Goal: Information Seeking & Learning: Compare options

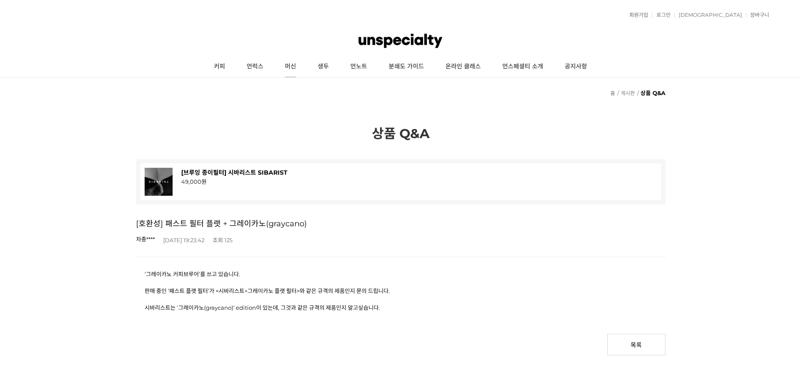
click at [295, 65] on link "머신" at bounding box center [290, 67] width 33 height 22
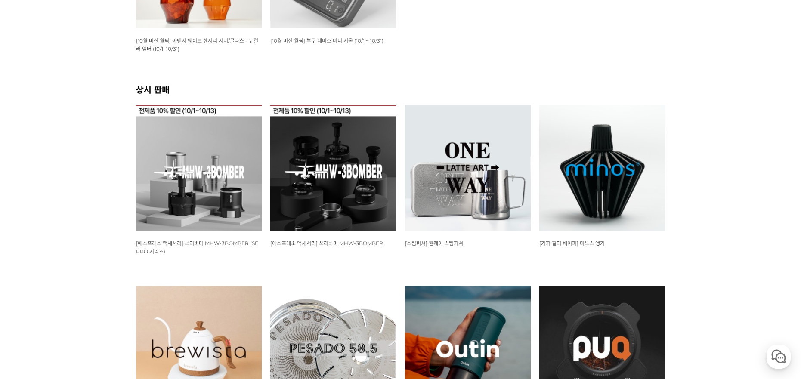
scroll to position [276, 0]
click at [183, 171] on img at bounding box center [199, 168] width 126 height 126
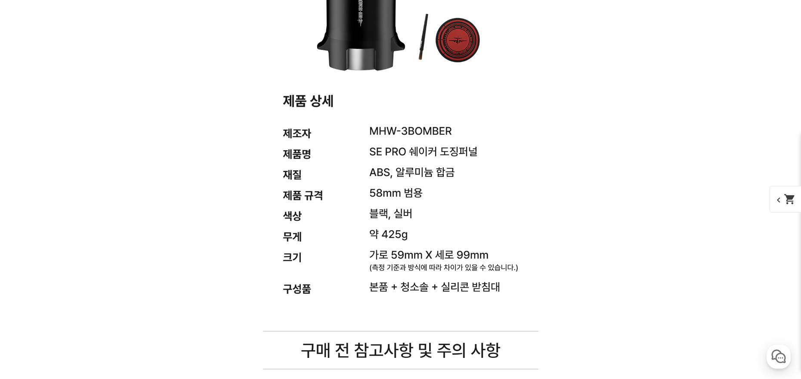
scroll to position [6537, 0]
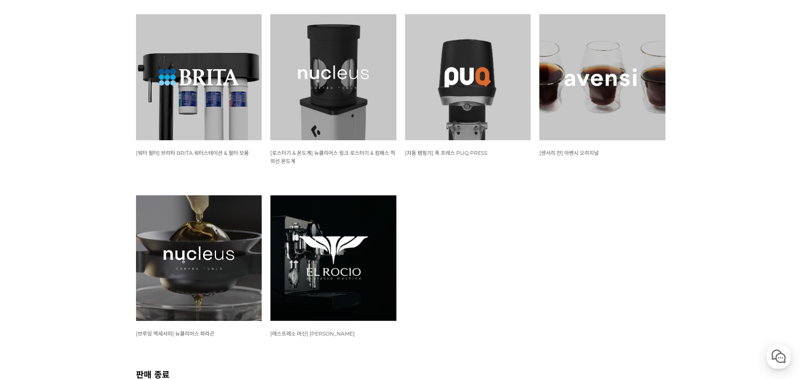
scroll to position [910, 0]
click at [331, 264] on img at bounding box center [333, 258] width 126 height 126
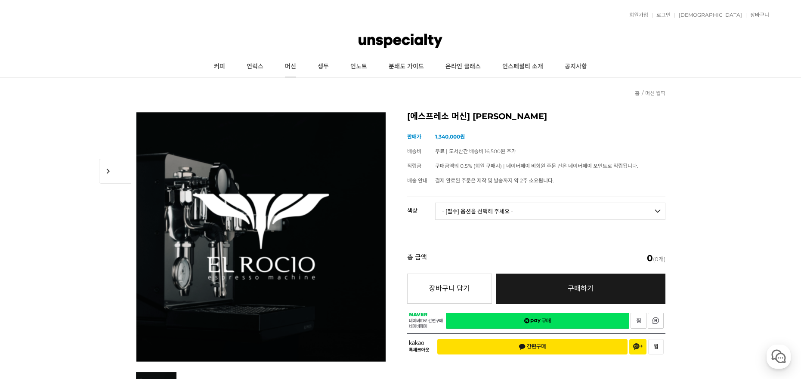
click at [292, 65] on link "머신" at bounding box center [290, 67] width 33 height 22
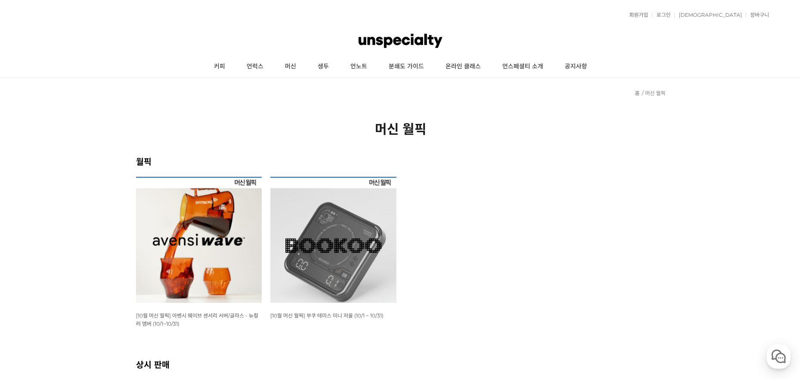
click at [322, 223] on img at bounding box center [333, 240] width 126 height 126
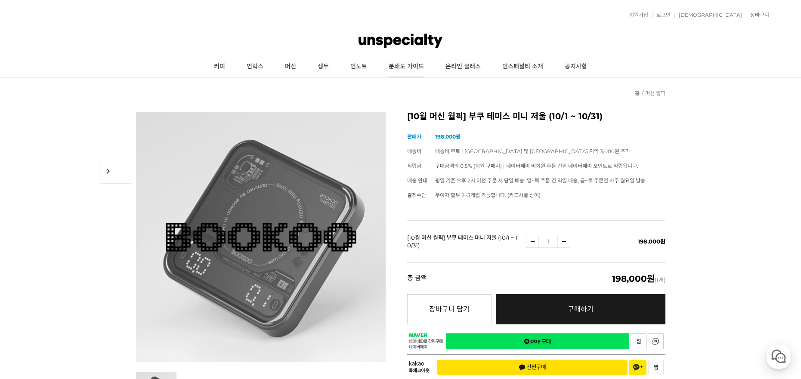
click at [402, 65] on link "분쇄도 가이드" at bounding box center [406, 67] width 57 height 22
click at [290, 65] on link "머신" at bounding box center [290, 67] width 33 height 22
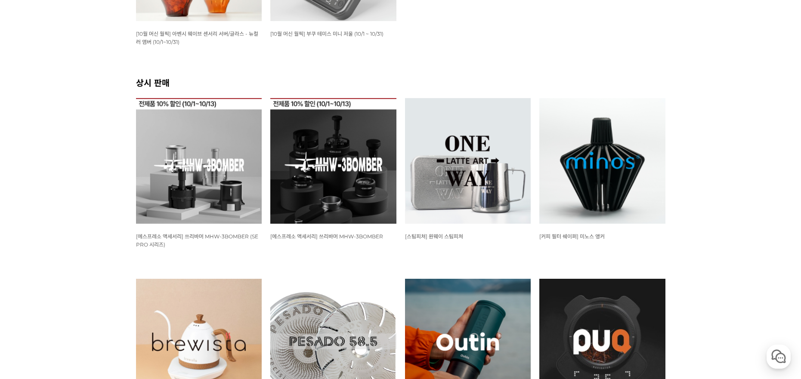
scroll to position [366, 0]
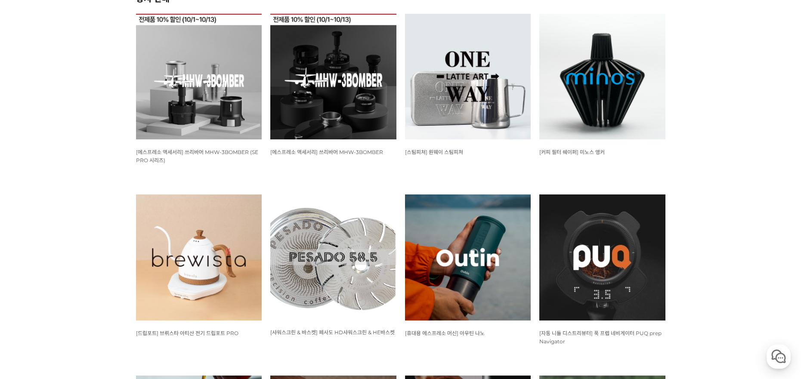
click at [602, 102] on img at bounding box center [603, 77] width 126 height 126
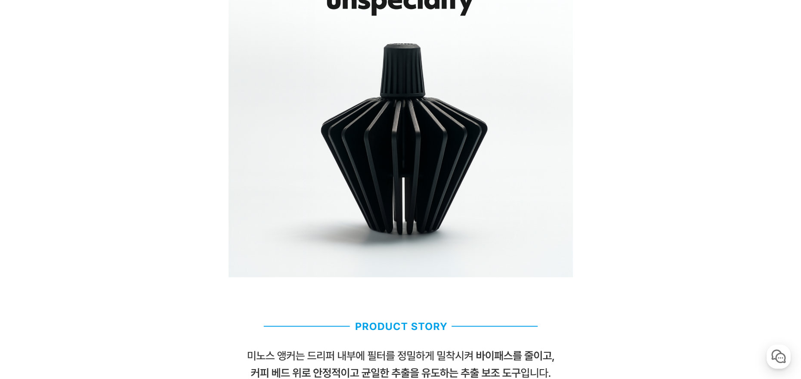
scroll to position [701, 0]
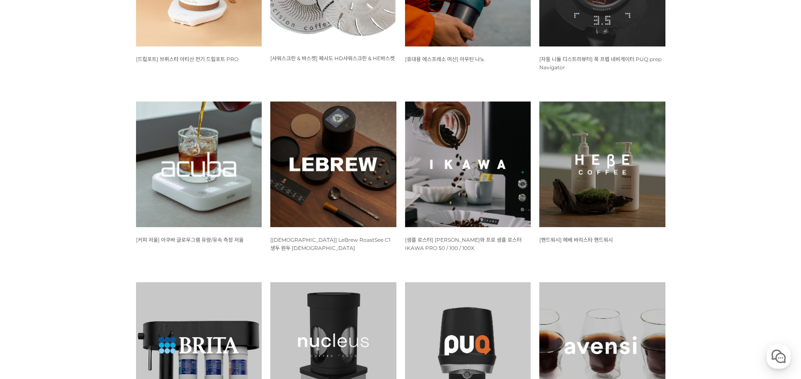
scroll to position [643, 0]
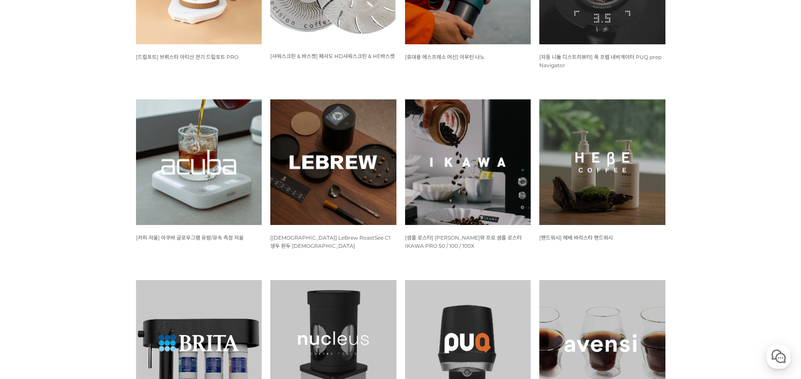
click at [329, 154] on img at bounding box center [333, 162] width 126 height 126
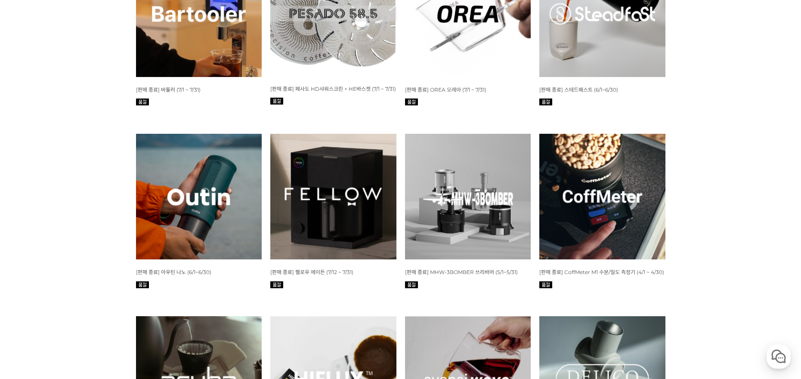
scroll to position [1735, 0]
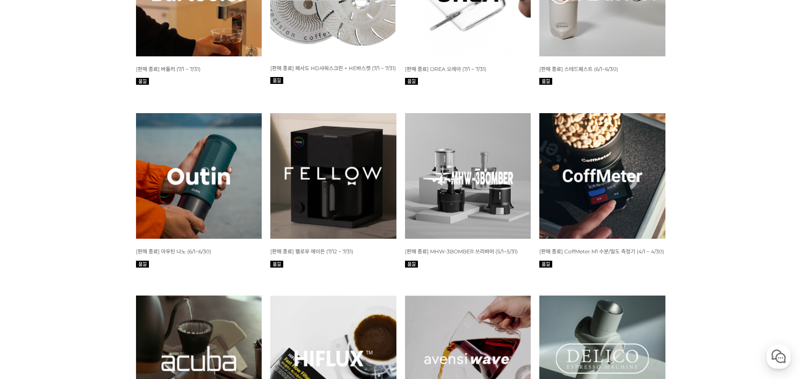
click at [593, 180] on img at bounding box center [603, 176] width 126 height 126
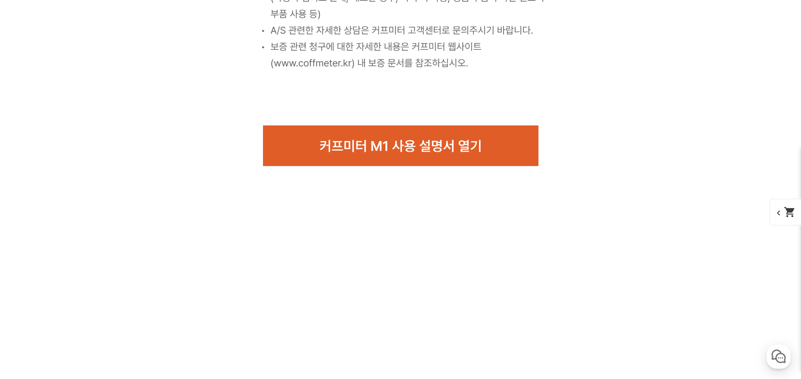
scroll to position [5590, 0]
